Goal: Task Accomplishment & Management: Manage account settings

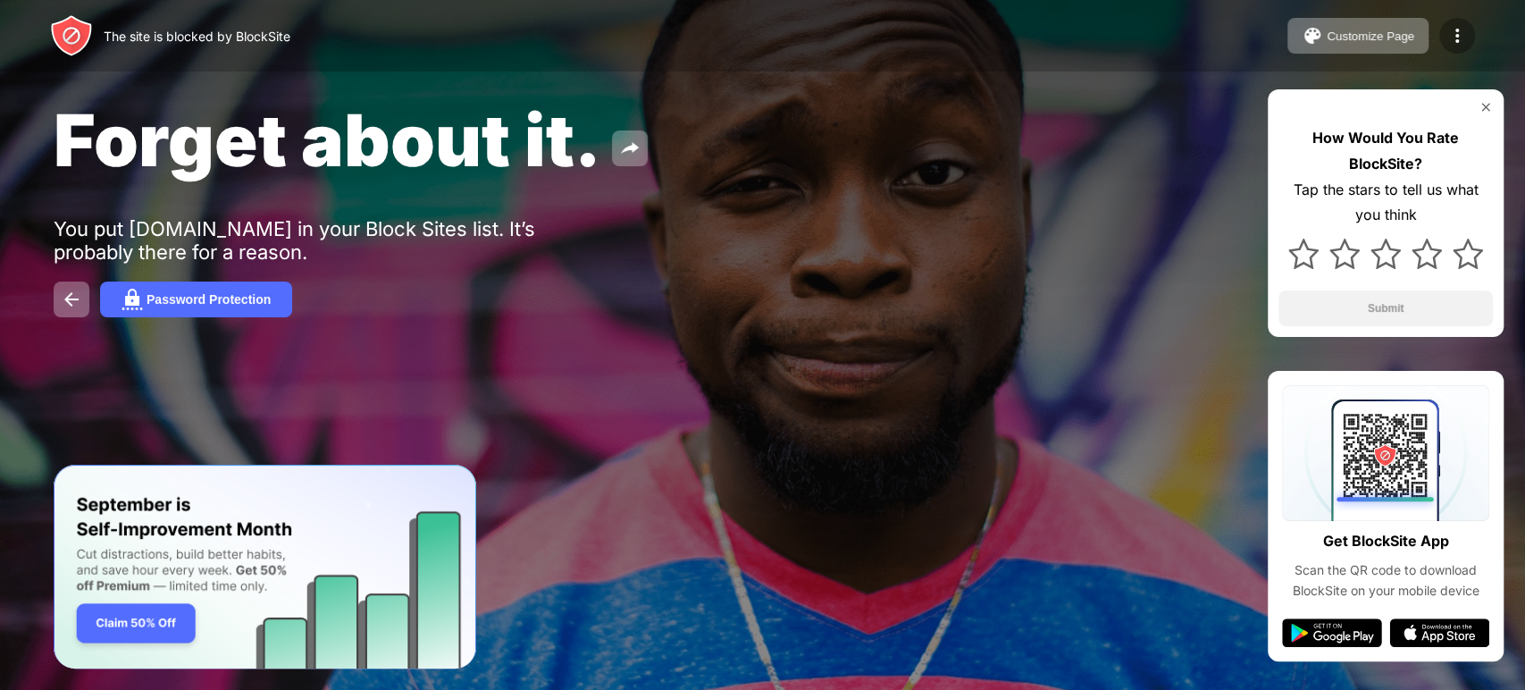
click at [1459, 27] on img at bounding box center [1456, 35] width 21 height 21
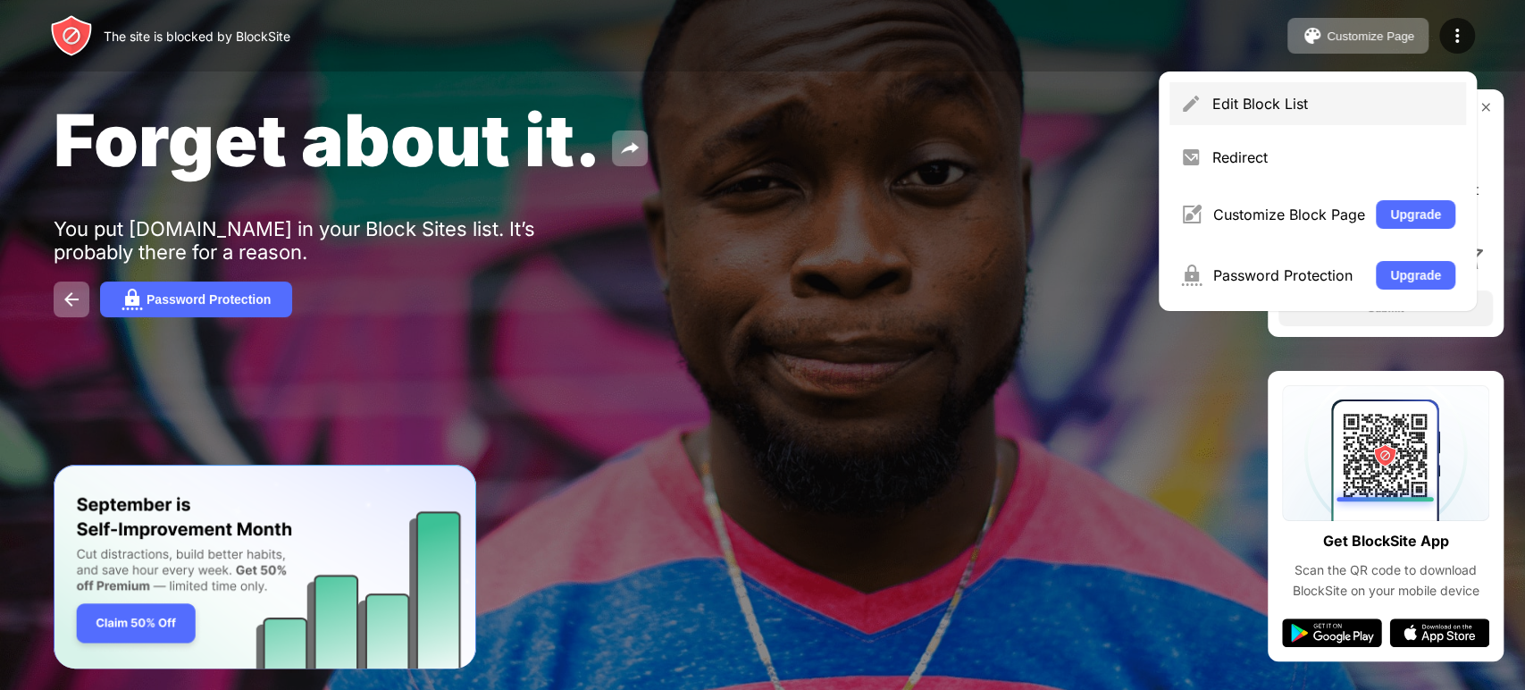
click at [1300, 106] on div "Edit Block List" at bounding box center [1333, 104] width 243 height 18
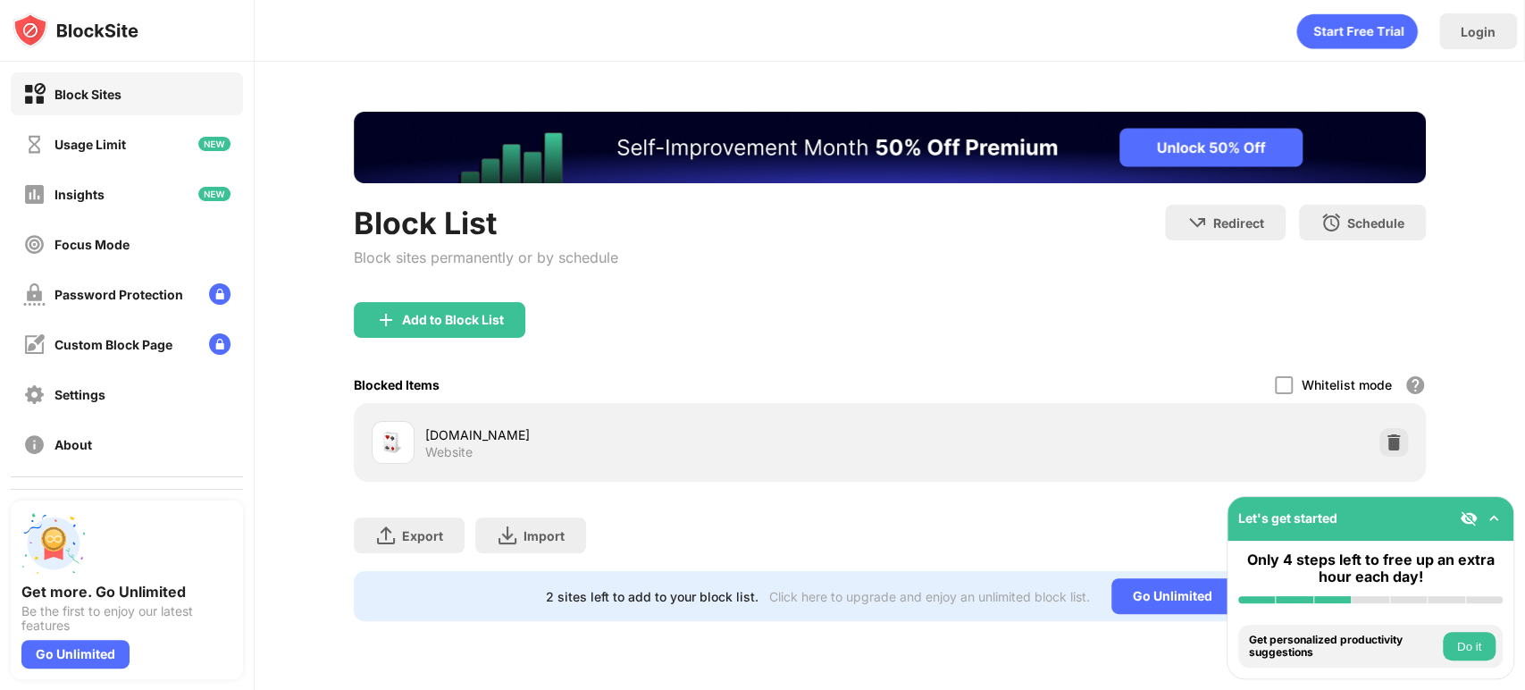
click at [1406, 428] on div "free-freecell-solitaire.com Website" at bounding box center [889, 442] width 1050 height 57
click at [1392, 448] on img at bounding box center [1393, 442] width 18 height 18
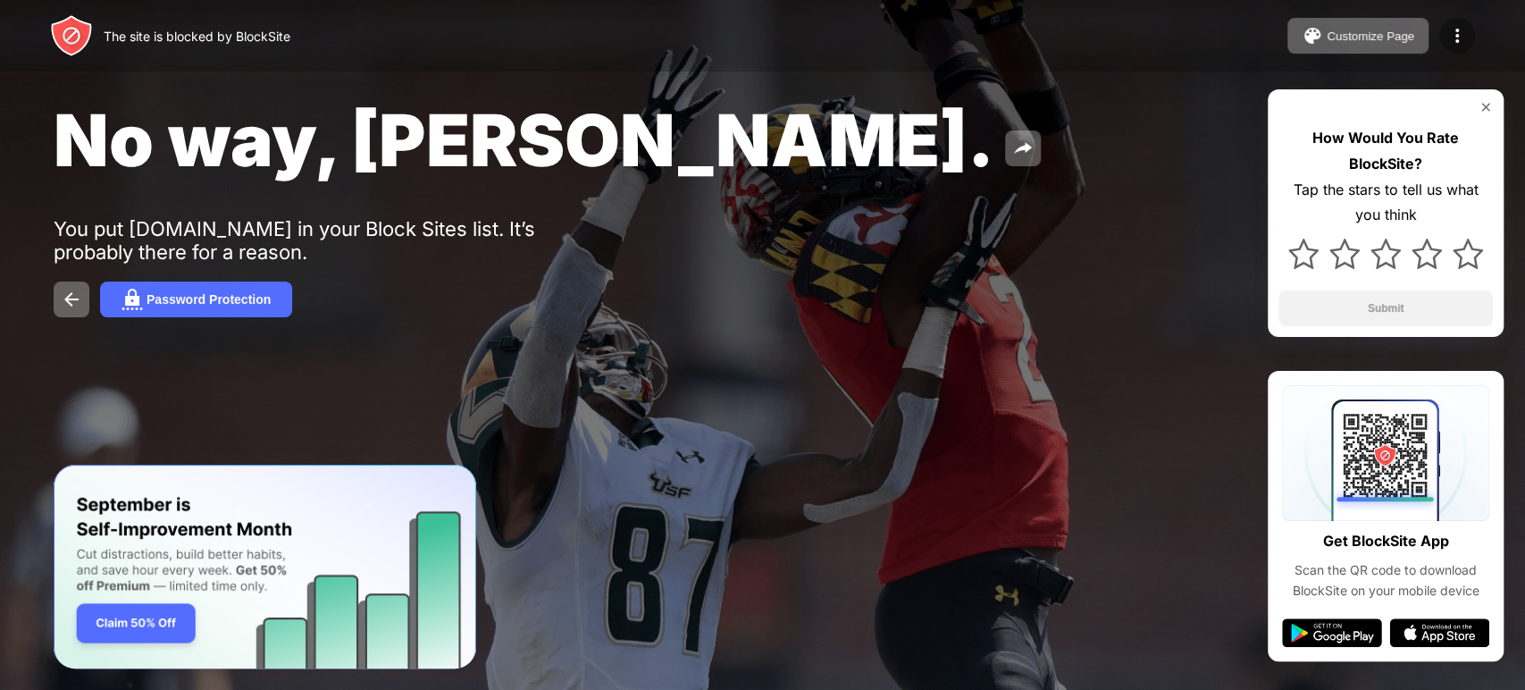
click at [1459, 43] on img at bounding box center [1456, 35] width 21 height 21
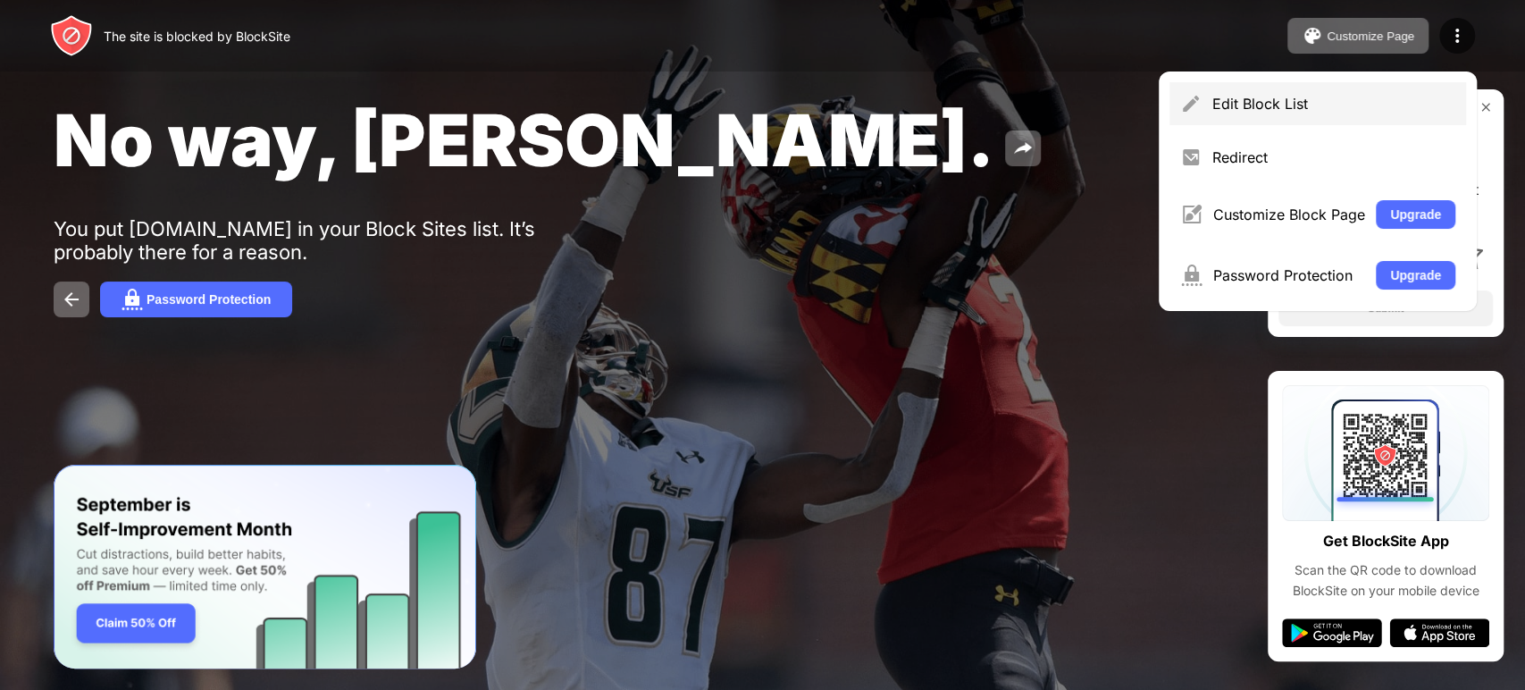
click at [1322, 95] on div "Edit Block List" at bounding box center [1333, 104] width 243 height 18
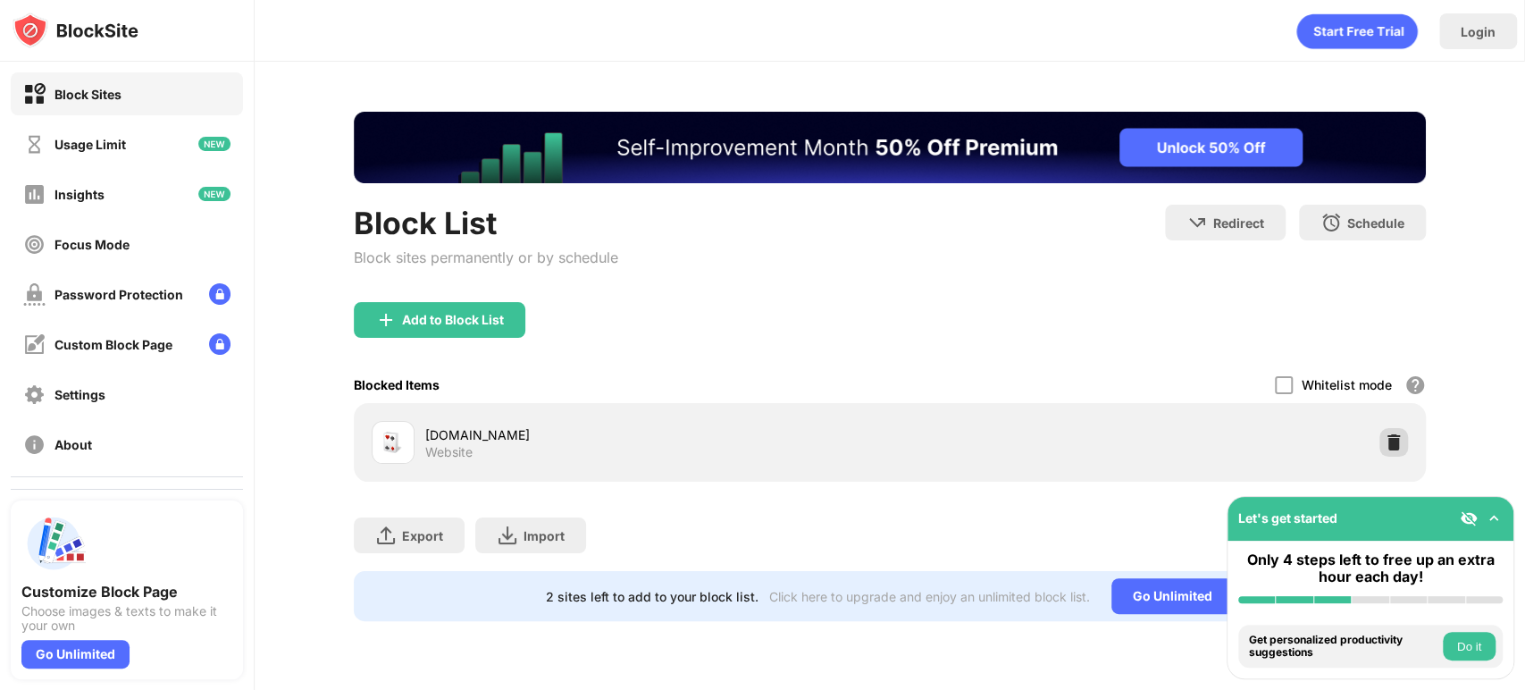
click at [1395, 440] on img at bounding box center [1393, 442] width 18 height 18
